Goal: Entertainment & Leisure: Browse casually

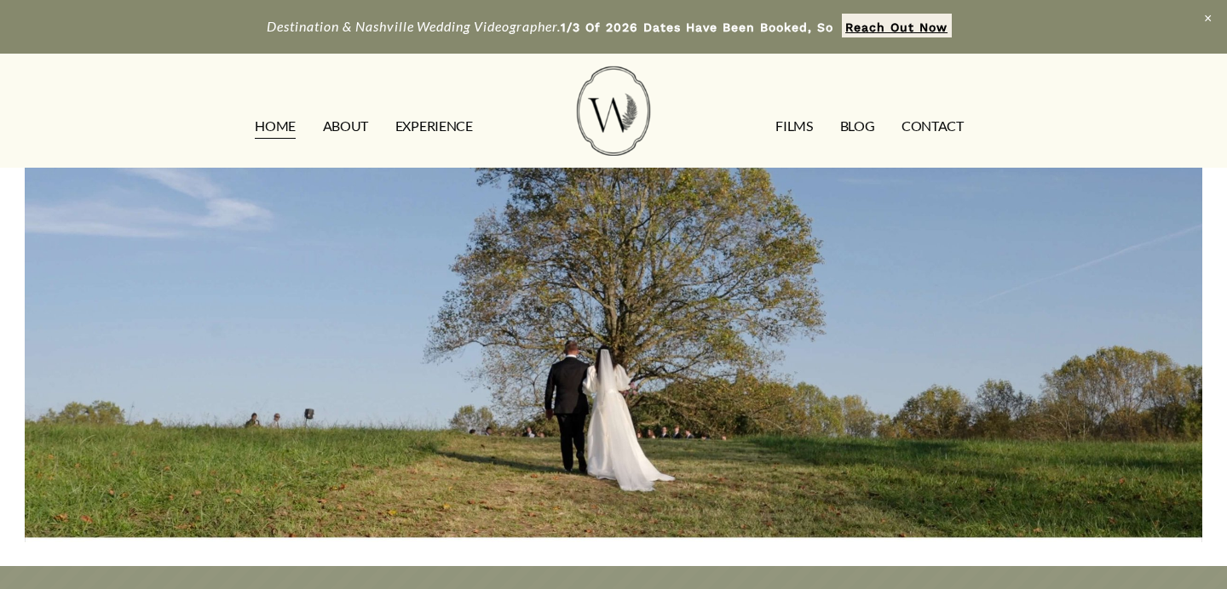
scroll to position [11, 0]
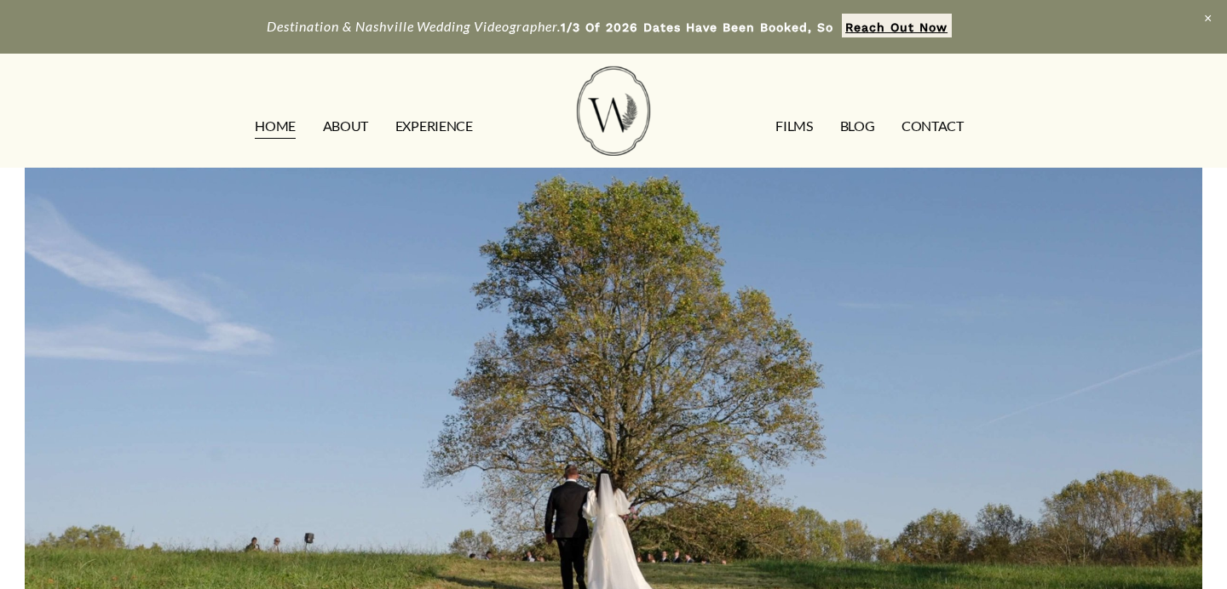
click at [795, 128] on link "FILMS" at bounding box center [793, 126] width 37 height 27
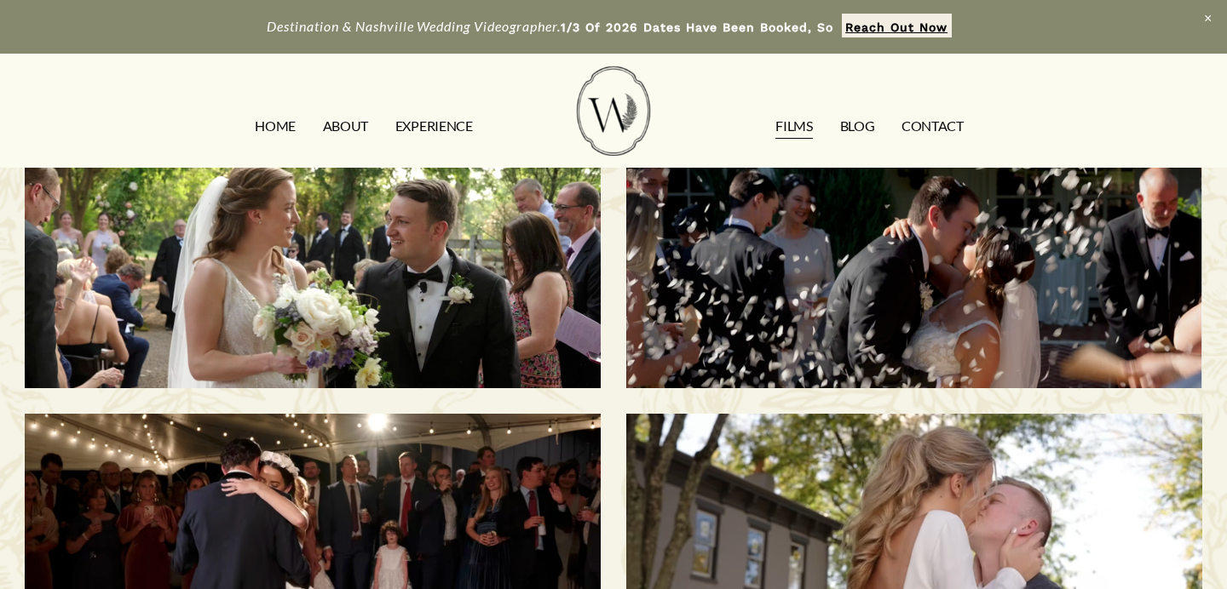
scroll to position [70, 0]
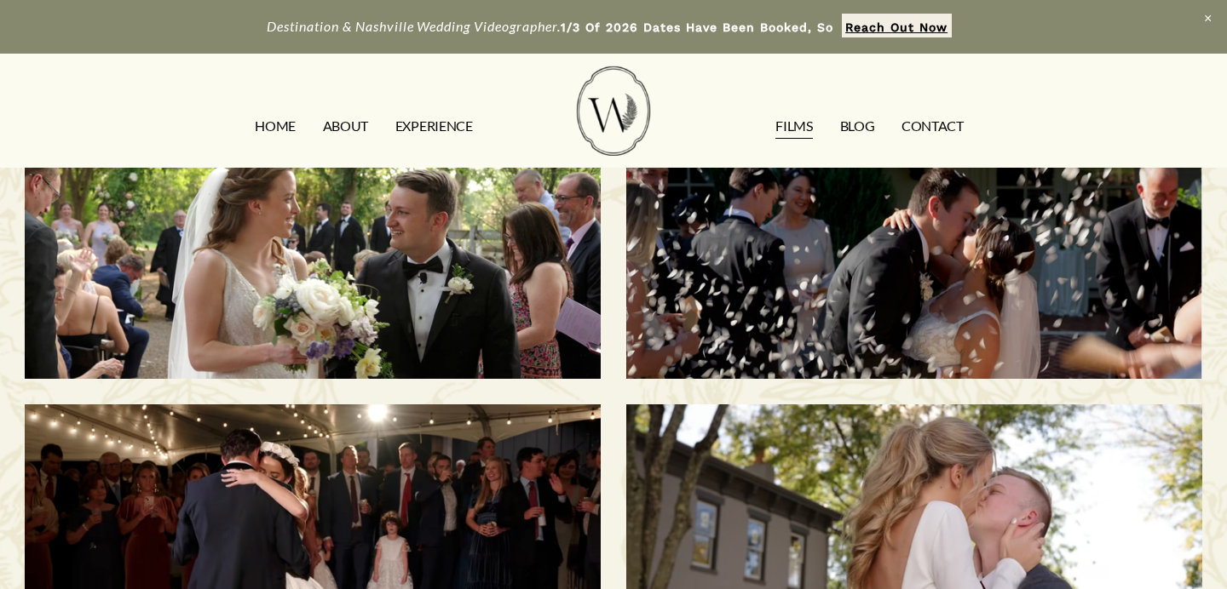
click at [785, 313] on div "Savannah & [PERSON_NAME] | [GEOGRAPHIC_DATA], [GEOGRAPHIC_DATA]" at bounding box center [914, 259] width 576 height 240
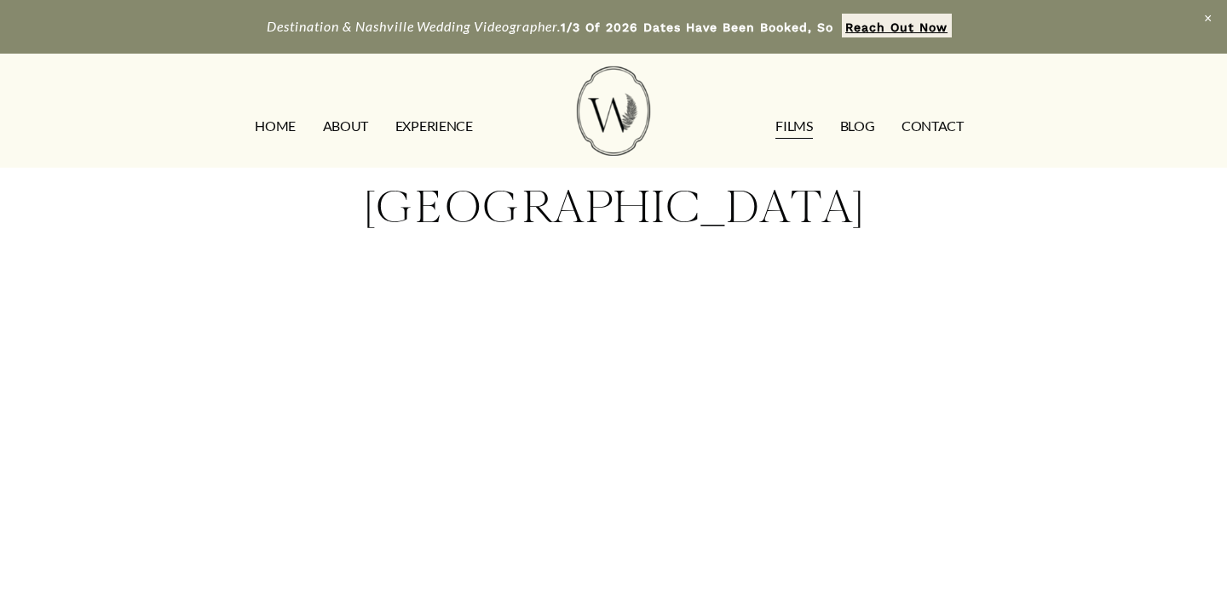
scroll to position [162, 0]
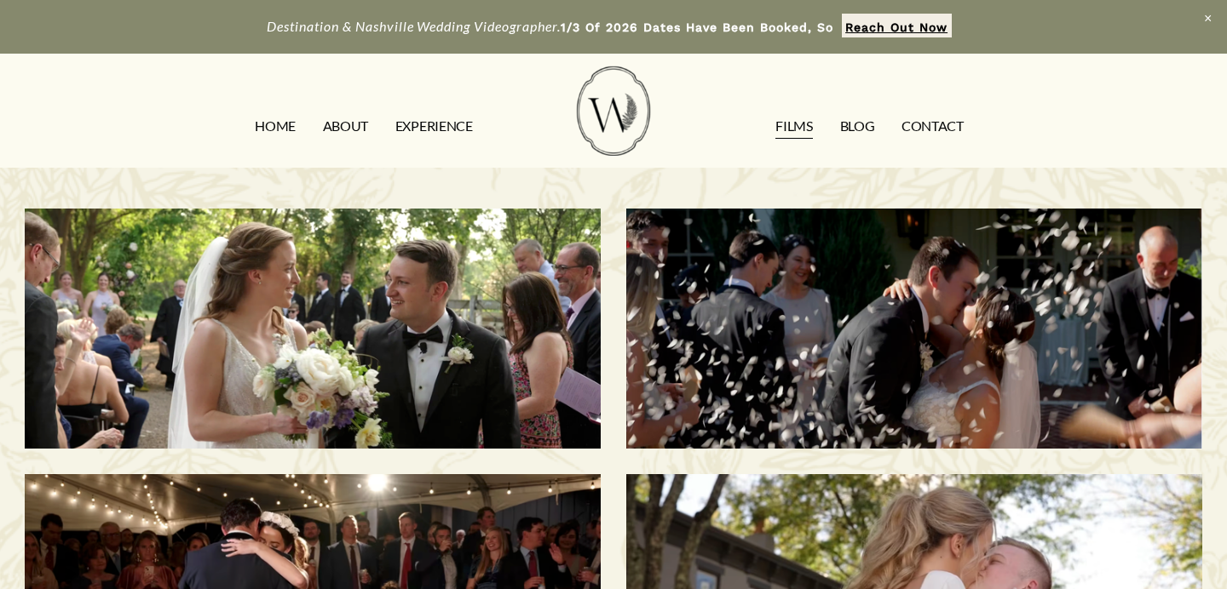
scroll to position [70, 0]
